Goal: Information Seeking & Learning: Learn about a topic

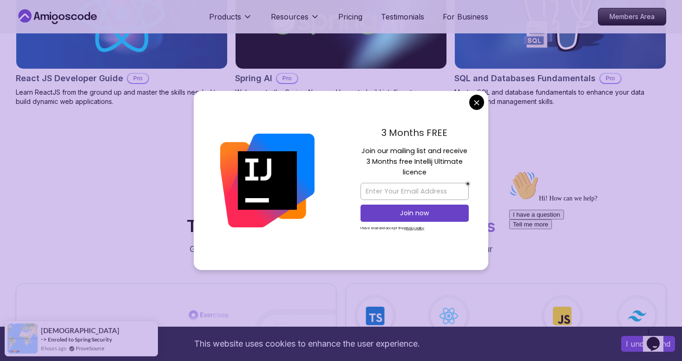
scroll to position [1245, 0]
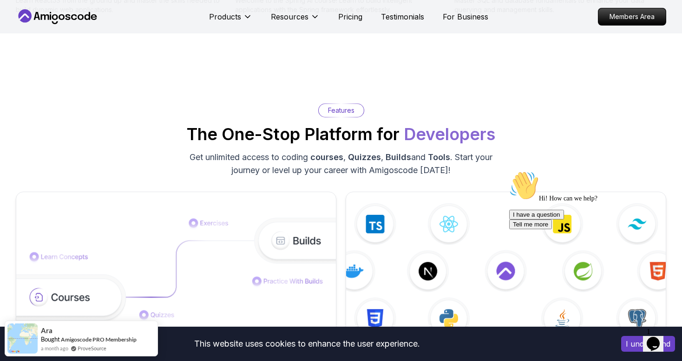
scroll to position [869, 0]
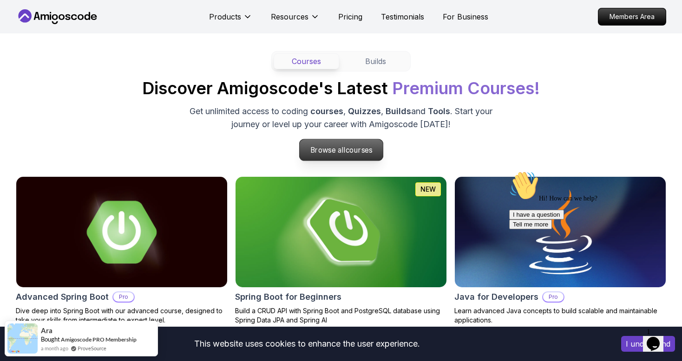
click at [331, 139] on p "Browse all courses" at bounding box center [341, 149] width 84 height 21
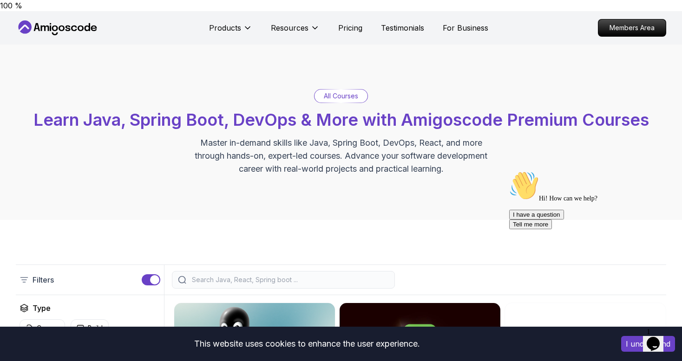
scroll to position [111, 0]
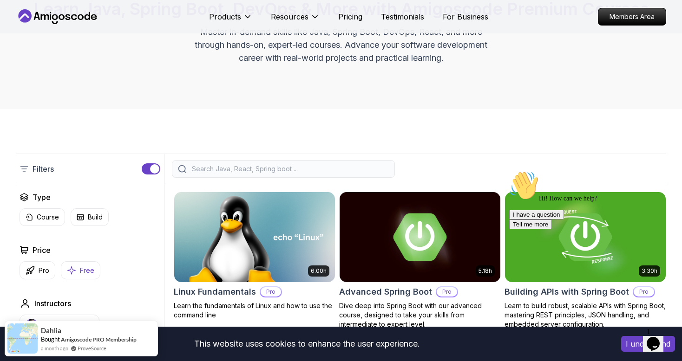
click at [82, 266] on p "Free" at bounding box center [87, 270] width 14 height 9
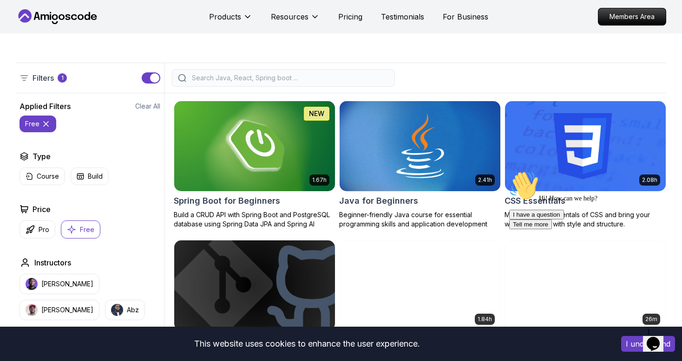
scroll to position [203, 0]
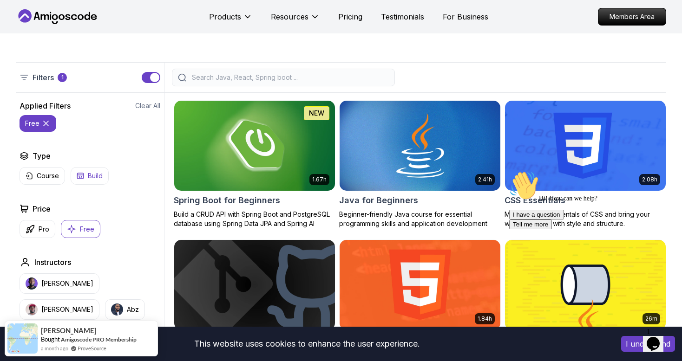
click at [85, 167] on button "Build" at bounding box center [90, 176] width 38 height 18
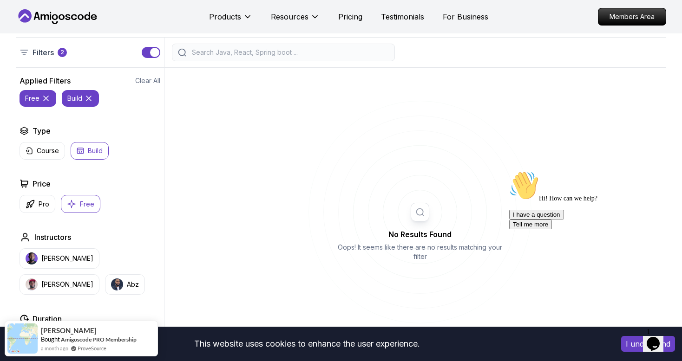
scroll to position [225, 0]
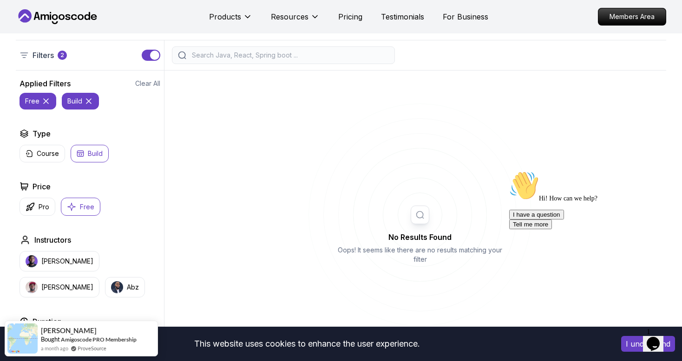
click at [83, 151] on icon "button" at bounding box center [80, 154] width 6 height 6
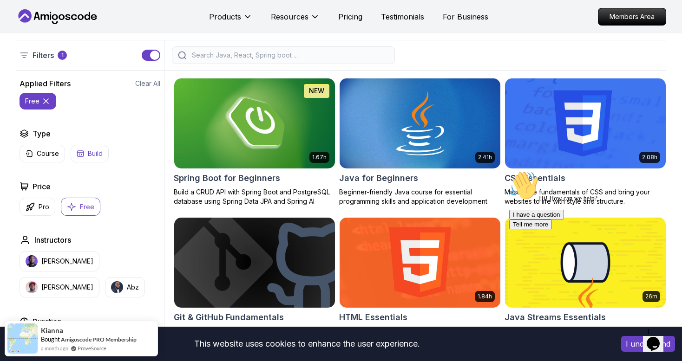
click at [88, 149] on p "Build" at bounding box center [95, 153] width 15 height 9
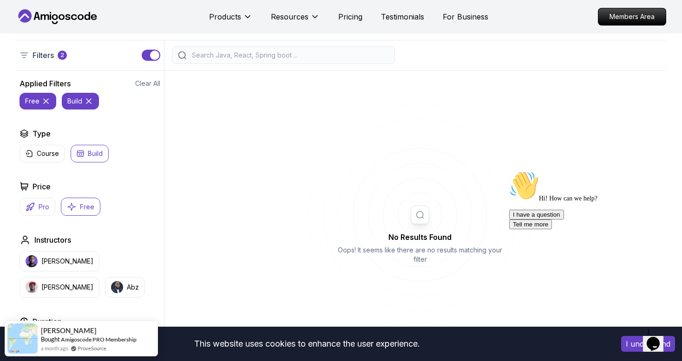
click at [46, 203] on p "Pro" at bounding box center [44, 207] width 11 height 9
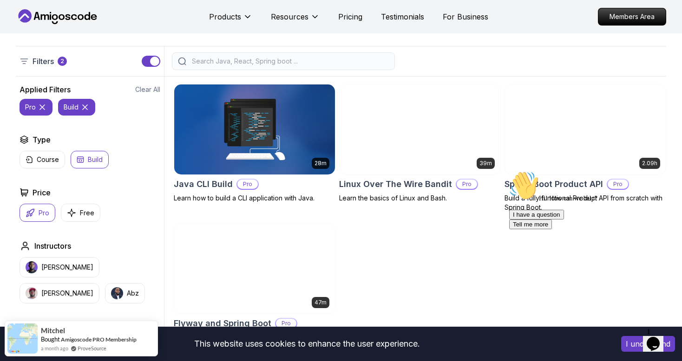
scroll to position [218, 0]
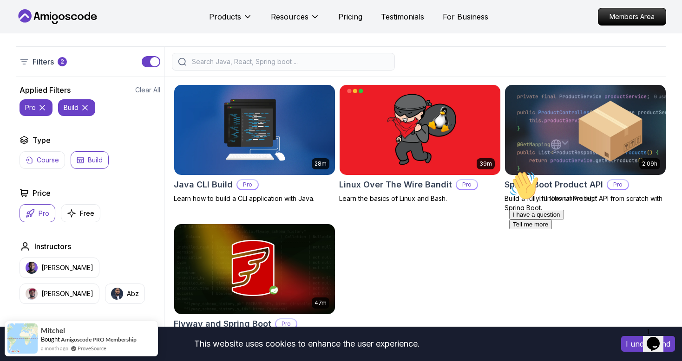
click at [56, 156] on p "Course" at bounding box center [48, 160] width 22 height 9
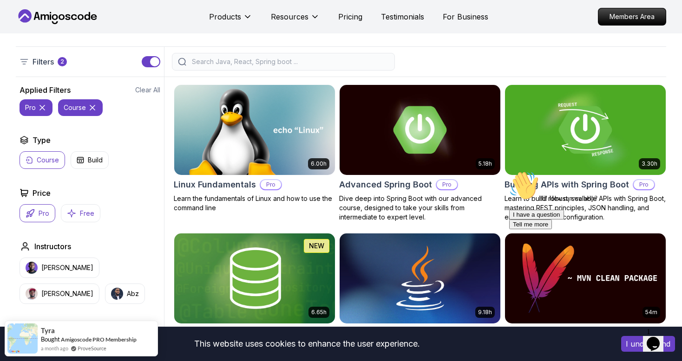
click at [68, 204] on button "Free" at bounding box center [80, 213] width 39 height 18
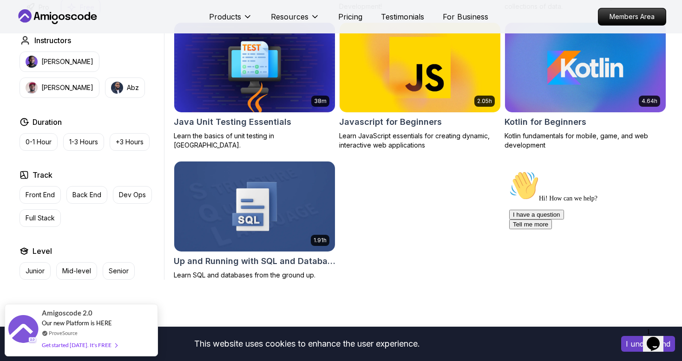
scroll to position [561, 0]
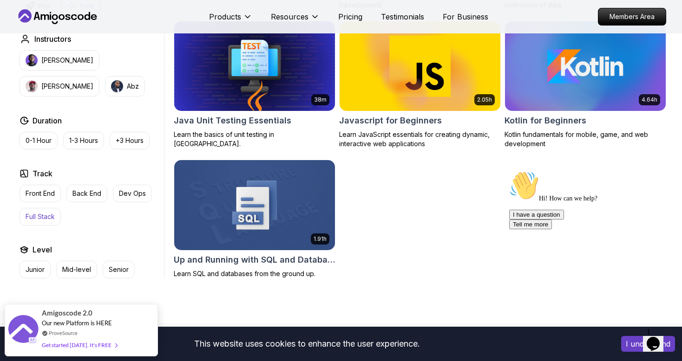
click at [40, 212] on p "Full Stack" at bounding box center [40, 216] width 29 height 9
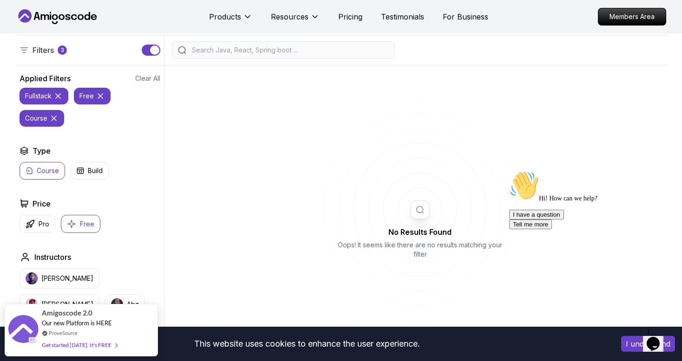
scroll to position [222, 0]
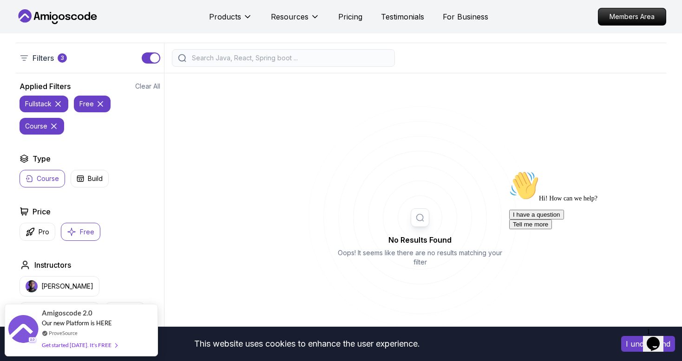
click at [50, 122] on icon at bounding box center [53, 126] width 9 height 9
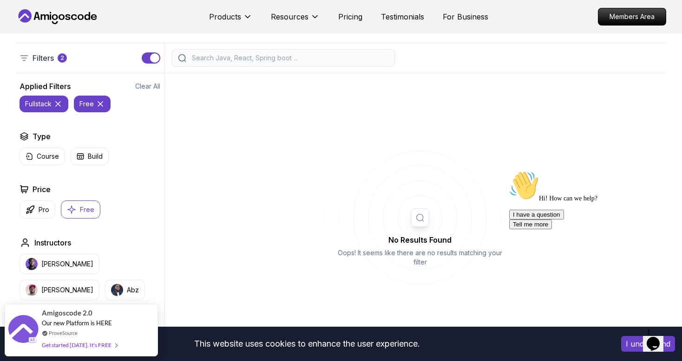
click at [60, 99] on icon at bounding box center [57, 103] width 9 height 9
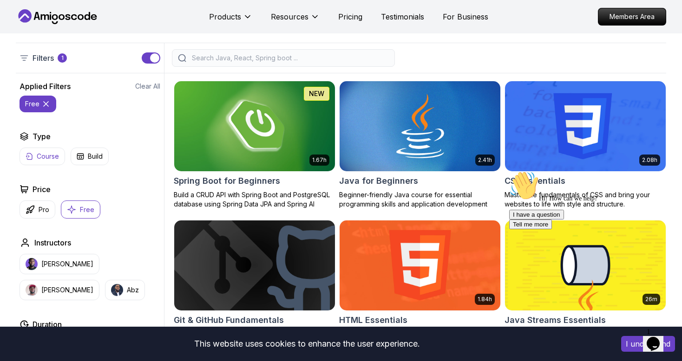
click at [46, 152] on p "Course" at bounding box center [48, 156] width 22 height 9
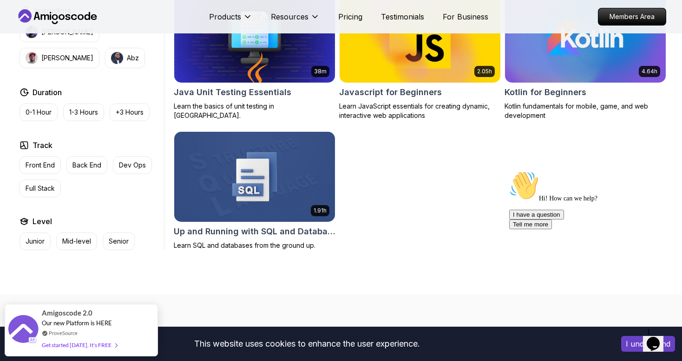
scroll to position [590, 0]
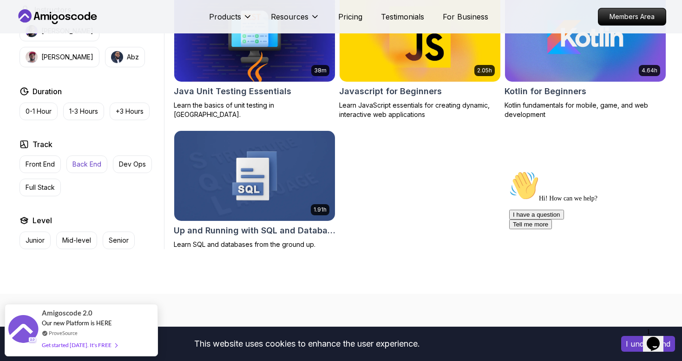
click at [85, 160] on p "Back End" at bounding box center [86, 164] width 29 height 9
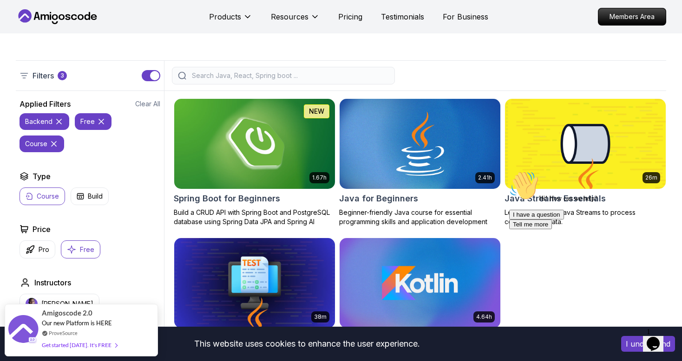
scroll to position [205, 0]
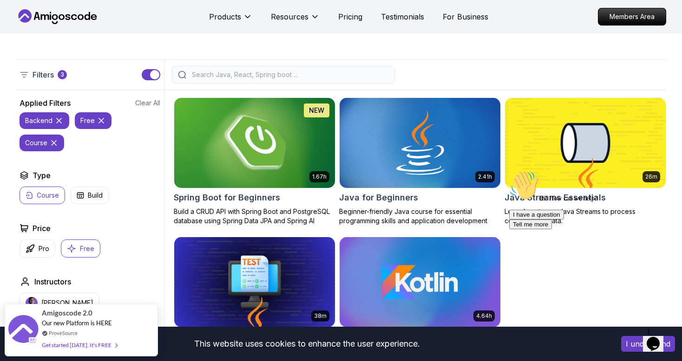
click at [223, 191] on h2 "Spring Boot for Beginners" at bounding box center [227, 197] width 106 height 13
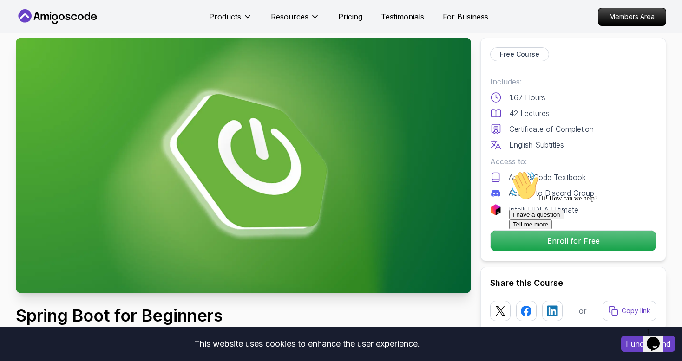
scroll to position [43, 0]
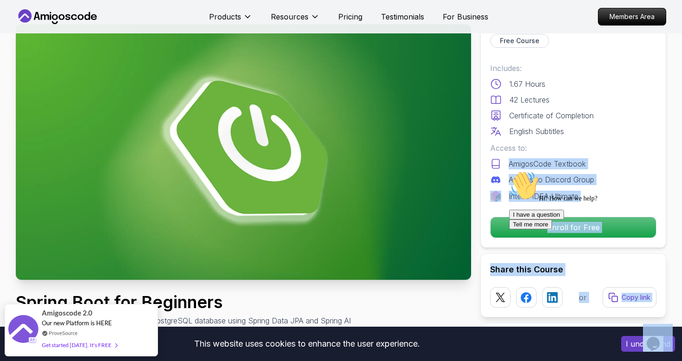
drag, startPoint x: 1012, startPoint y: 318, endPoint x: 580, endPoint y: 185, distance: 452.1
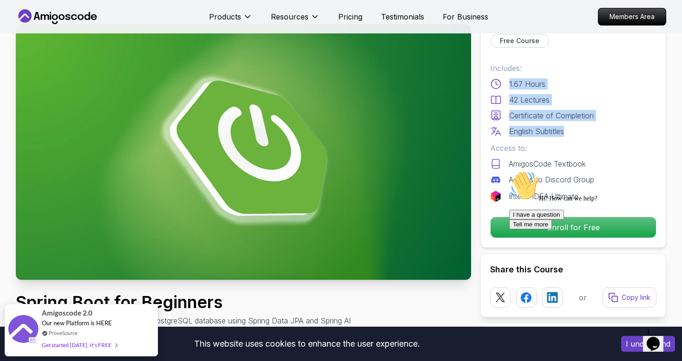
drag, startPoint x: 567, startPoint y: 122, endPoint x: 509, endPoint y: 69, distance: 78.9
click at [509, 69] on div "Includes: 1.67 Hours 42 Lectures Certificate of Completion English Subtitles" at bounding box center [573, 100] width 166 height 74
click at [529, 94] on p "42 Lectures" at bounding box center [529, 99] width 40 height 11
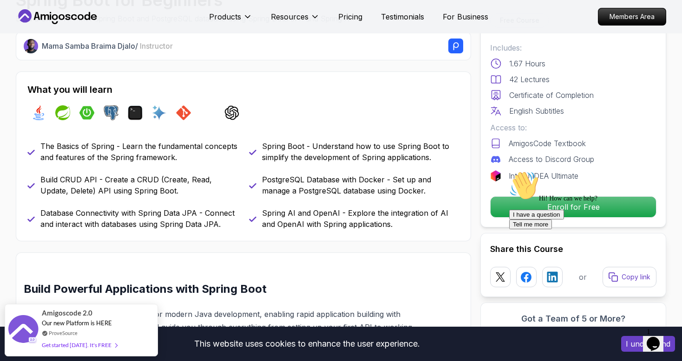
scroll to position [348, 0]
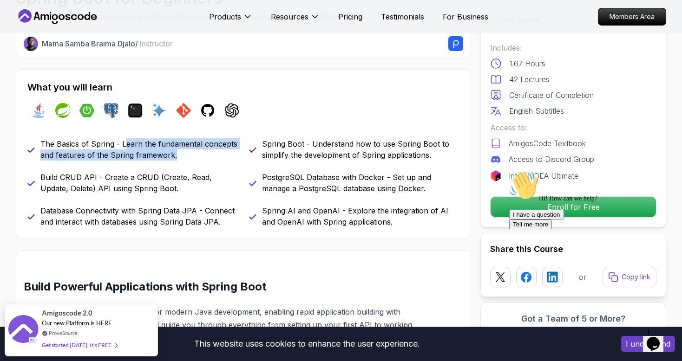
drag, startPoint x: 124, startPoint y: 130, endPoint x: 176, endPoint y: 143, distance: 53.2
click at [176, 143] on p "The Basics of Spring - Learn the fundamental concepts and features of the Sprin…" at bounding box center [138, 149] width 197 height 22
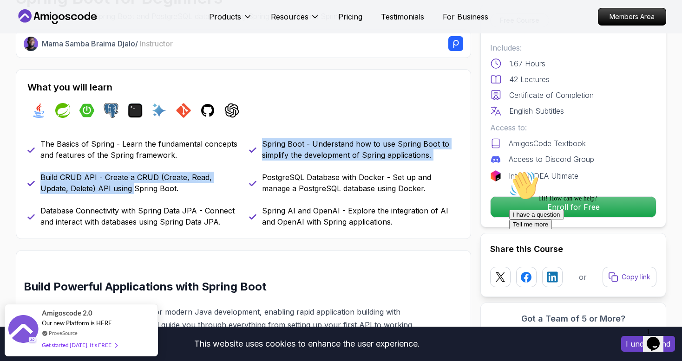
drag, startPoint x: 176, startPoint y: 143, endPoint x: 100, endPoint y: 184, distance: 85.8
click at [100, 184] on div "The Basics of Spring - Learn the fundamental concepts and features of the Sprin…" at bounding box center [243, 182] width 432 height 89
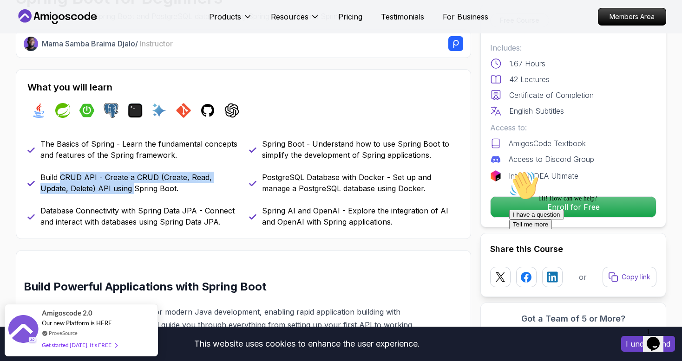
drag, startPoint x: 100, startPoint y: 184, endPoint x: 70, endPoint y: 166, distance: 34.6
click at [70, 166] on div "The Basics of Spring - Learn the fundamental concepts and features of the Sprin…" at bounding box center [243, 182] width 432 height 89
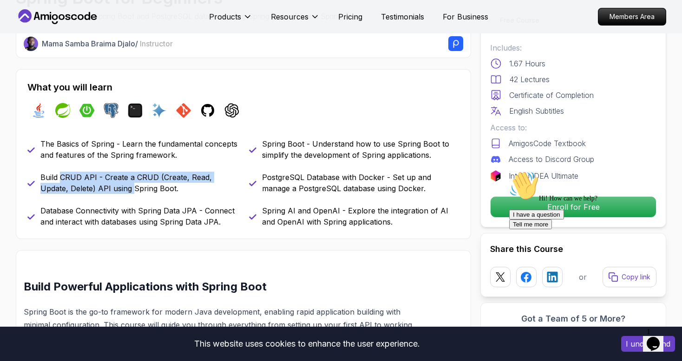
click at [70, 172] on p "Build CRUD API - Create a CRUD (Create, Read, Update, Delete) API using Spring …" at bounding box center [138, 183] width 197 height 22
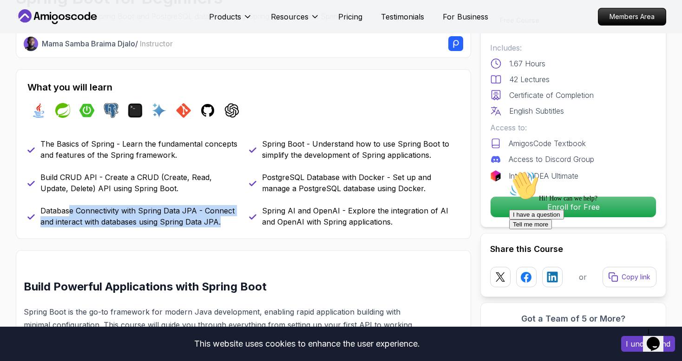
drag, startPoint x: 68, startPoint y: 195, endPoint x: 223, endPoint y: 223, distance: 157.3
click at [223, 223] on div "What you will learn java spring spring-boot postgres terminal ai git github cha…" at bounding box center [243, 154] width 455 height 170
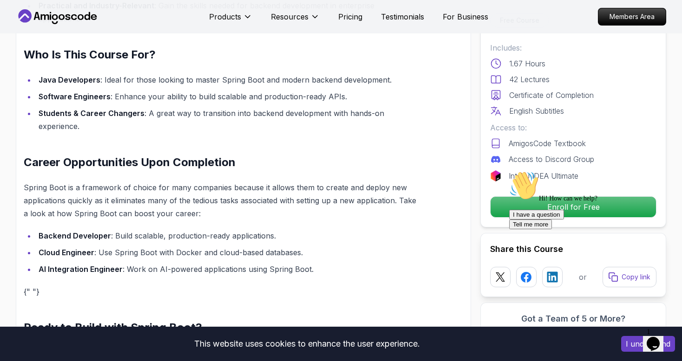
scroll to position [781, 0]
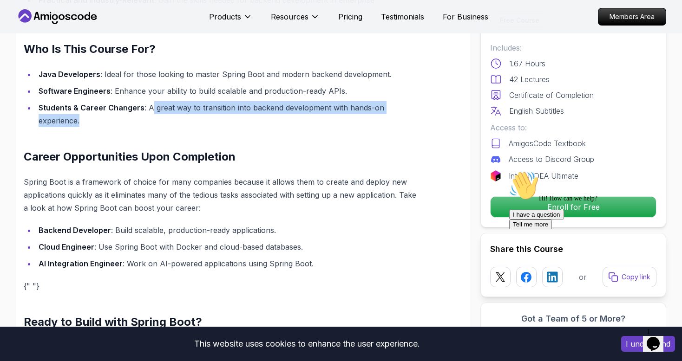
drag, startPoint x: 148, startPoint y: 80, endPoint x: 202, endPoint y: 94, distance: 55.1
click at [202, 101] on li "Students & Career Changers : A great way to transition into backend development…" at bounding box center [227, 114] width 383 height 26
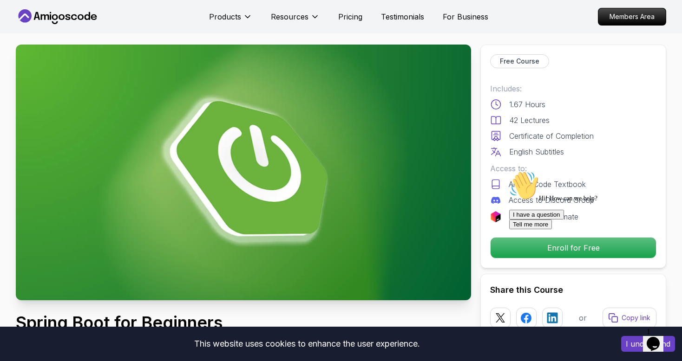
scroll to position [0, 0]
